Goal: Transaction & Acquisition: Purchase product/service

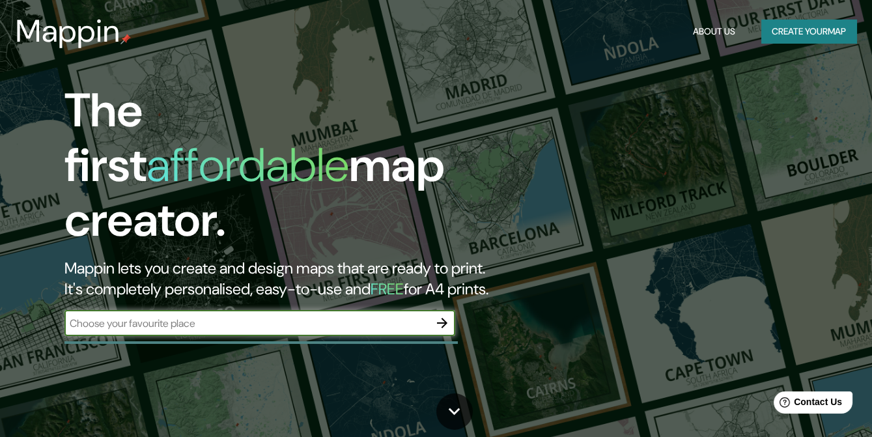
click at [799, 34] on button "Create your map" at bounding box center [808, 32] width 95 height 24
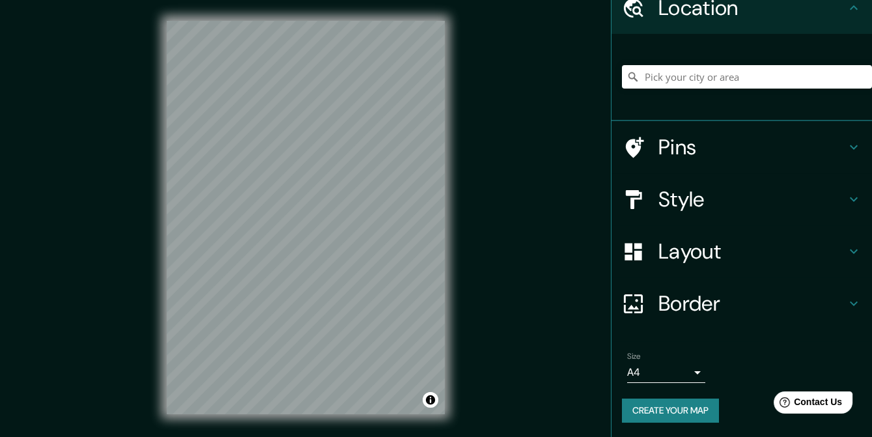
click at [849, 298] on icon at bounding box center [854, 304] width 16 height 16
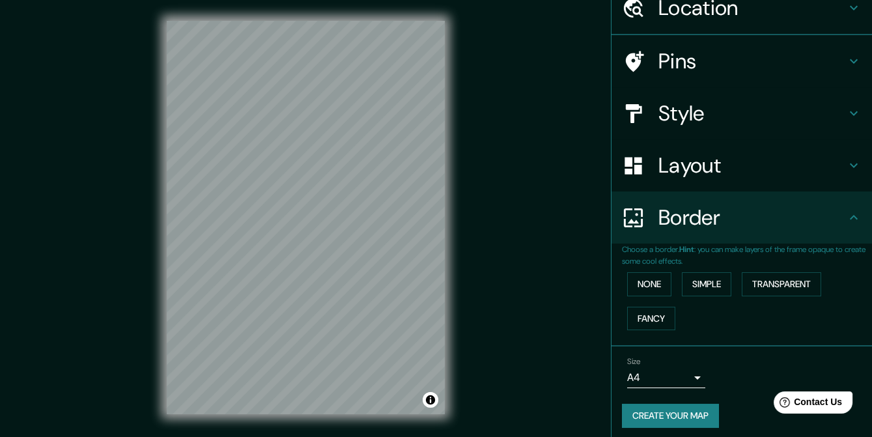
scroll to position [60, 0]
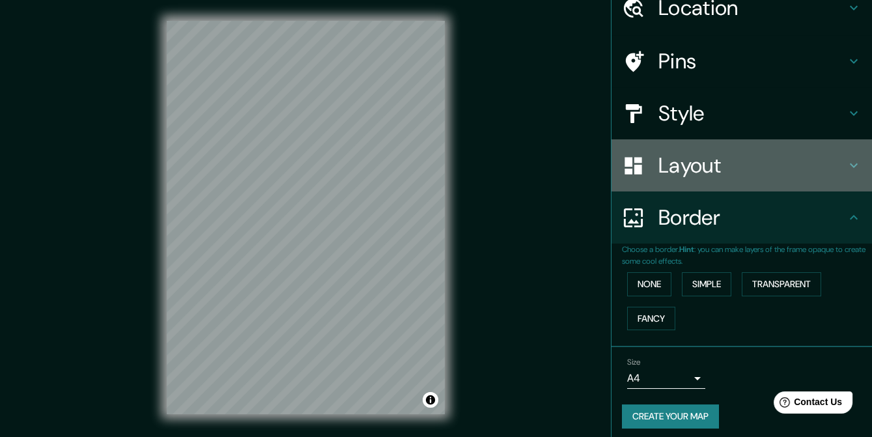
click at [781, 175] on h4 "Layout" at bounding box center [752, 165] width 188 height 26
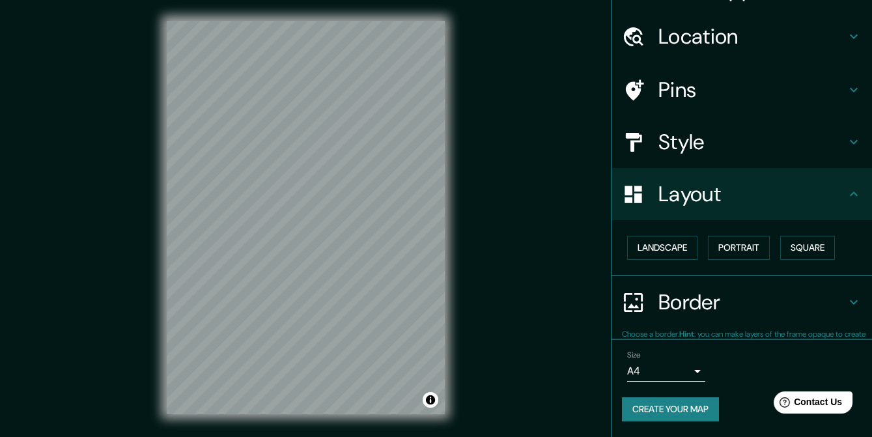
scroll to position [29, 0]
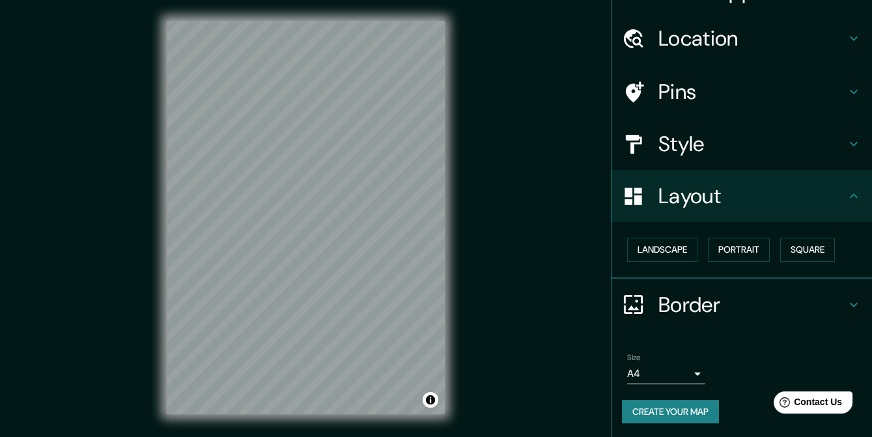
click at [800, 139] on h4 "Style" at bounding box center [752, 144] width 188 height 26
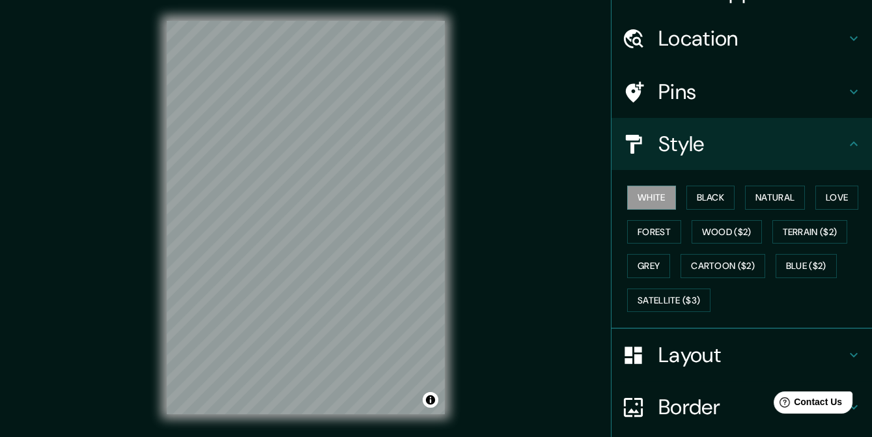
click at [804, 102] on h4 "Pins" at bounding box center [752, 92] width 188 height 26
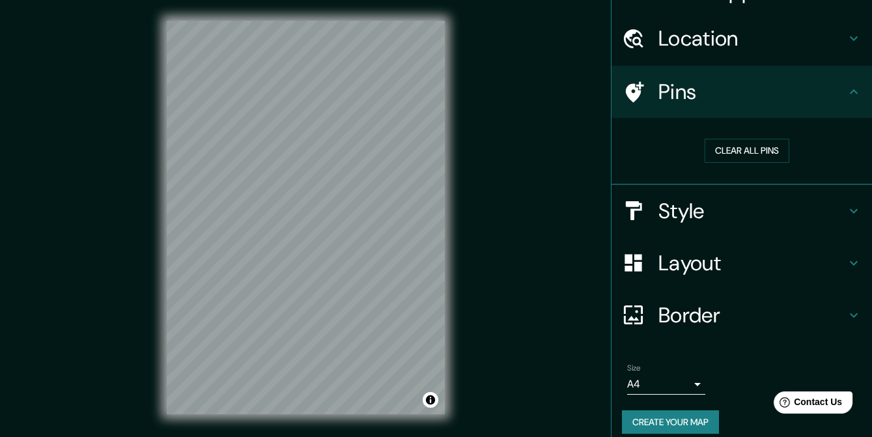
click at [813, 201] on h4 "Style" at bounding box center [752, 211] width 188 height 26
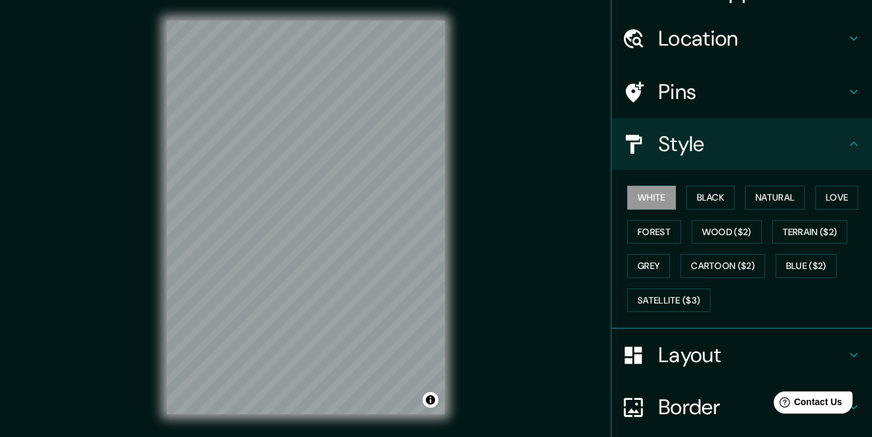
click at [703, 184] on div "White Black Natural Love Forest Wood ($2) Terrain ($2) Grey Cartoon ($2) Blue (…" at bounding box center [747, 248] width 250 height 137
click at [704, 195] on button "Black" at bounding box center [710, 198] width 49 height 24
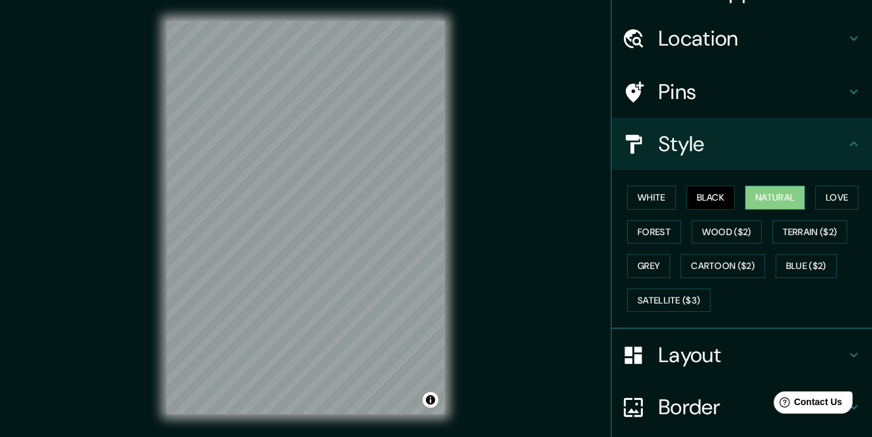
click at [745, 201] on button "Natural" at bounding box center [775, 198] width 60 height 24
